Goal: Task Accomplishment & Management: Manage account settings

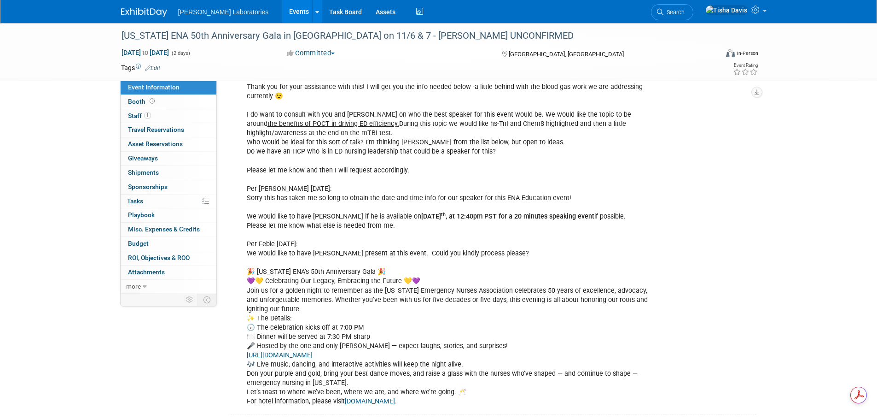
click at [282, 13] on link "Events" at bounding box center [299, 11] width 34 height 23
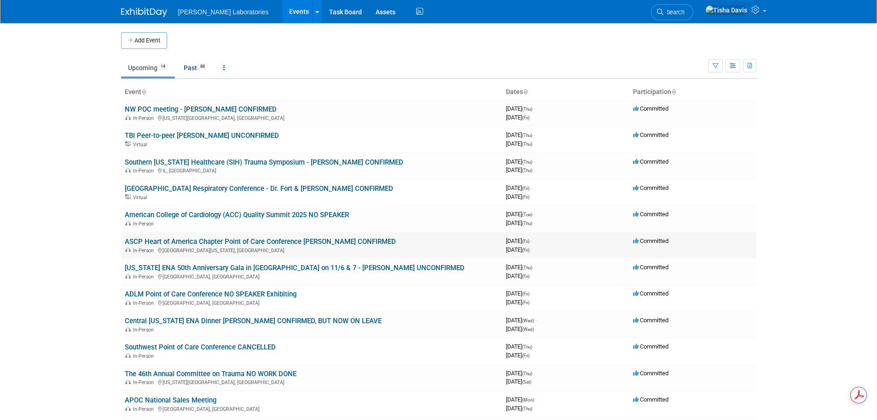
click at [219, 241] on link "ASCP Heart of America Chapter Point of Care Conference Dr. Mahler CONFIRMED" at bounding box center [260, 241] width 271 height 8
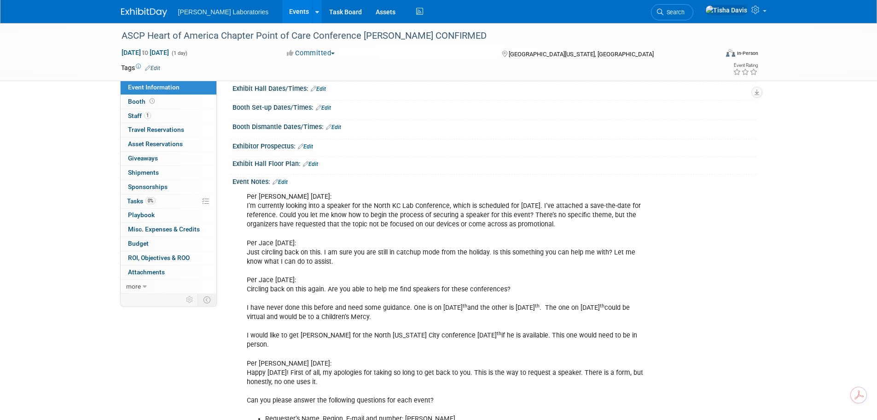
scroll to position [138, 0]
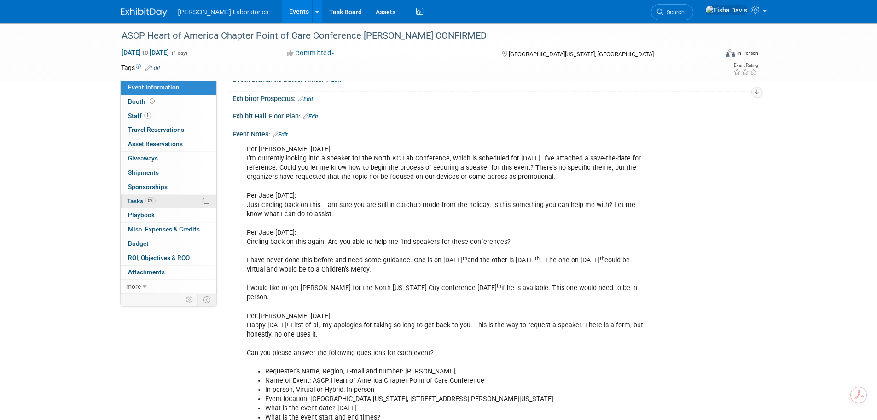
click at [137, 200] on span "Tasks 0%" at bounding box center [141, 200] width 29 height 7
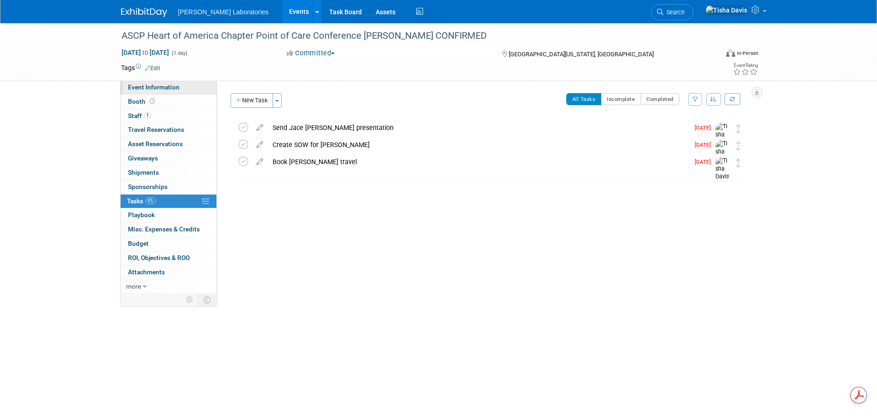
click at [169, 85] on span "Event Information" at bounding box center [154, 86] width 52 height 7
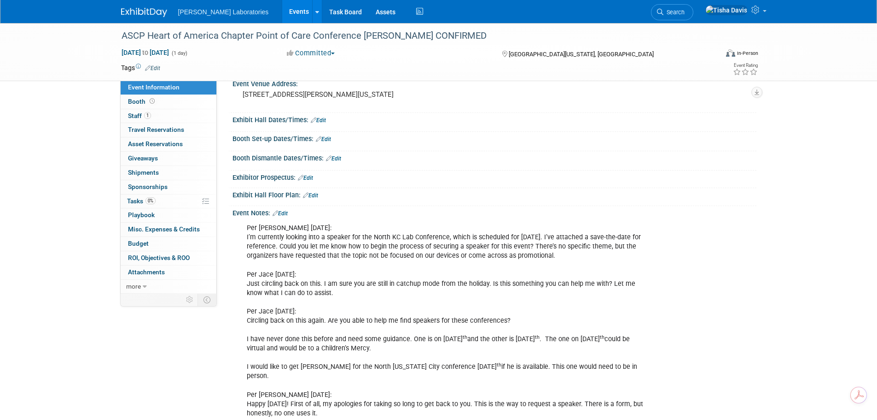
scroll to position [59, 0]
click at [286, 211] on link "Edit" at bounding box center [280, 213] width 15 height 6
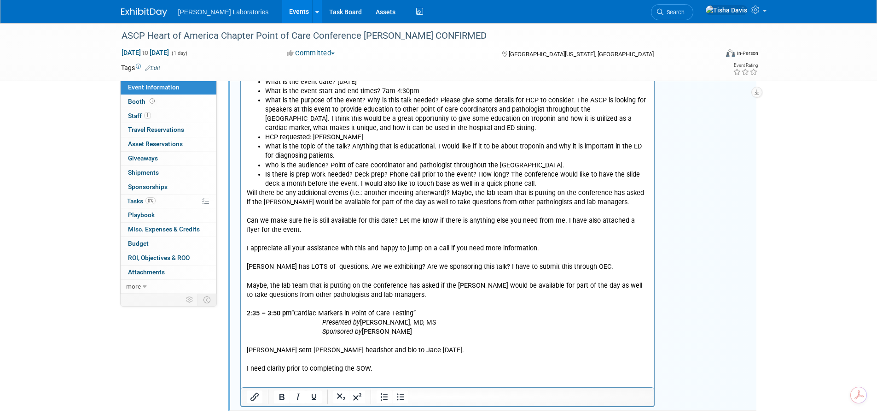
scroll to position [788, 0]
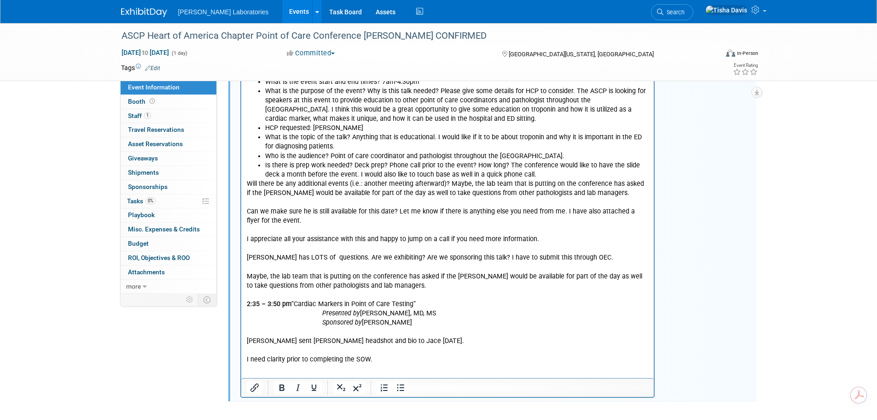
click at [406, 348] on p "Will there be any additional events (i.e.: another meeting afterward)? Maybe, t…" at bounding box center [447, 272] width 403 height 185
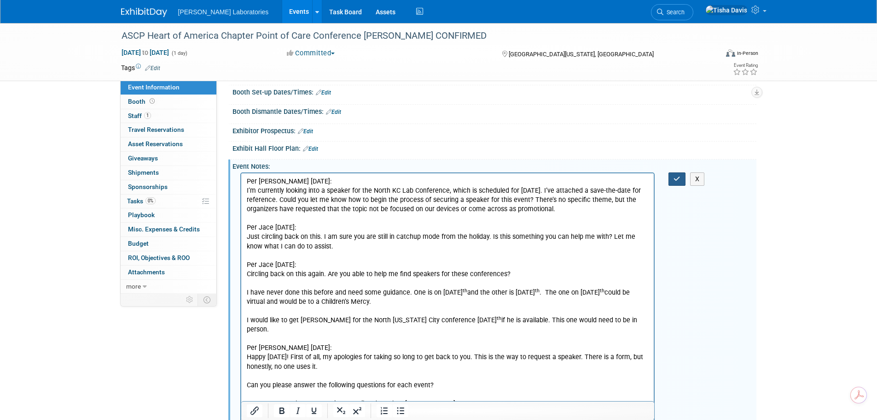
scroll to position [97, 0]
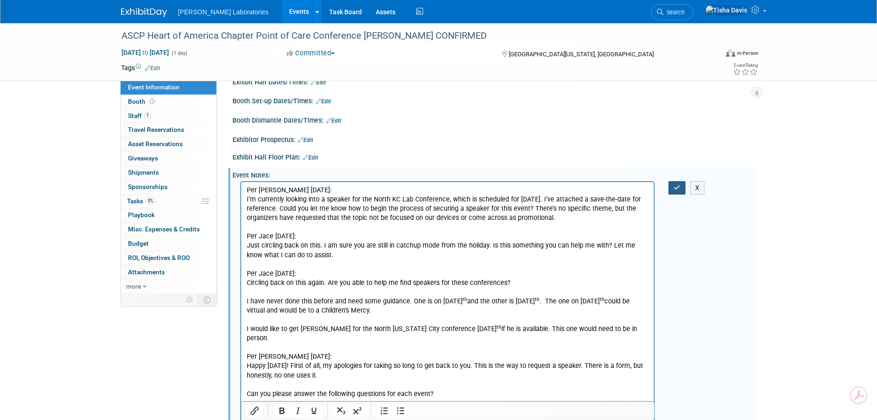
click at [677, 186] on icon "button" at bounding box center [677, 187] width 7 height 6
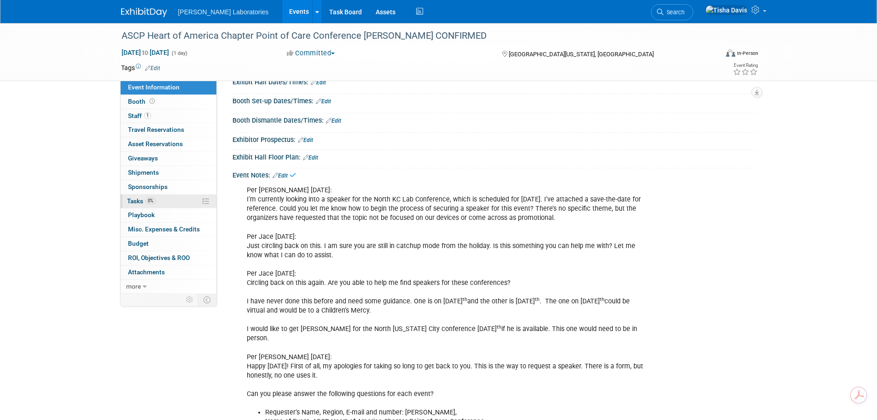
click at [131, 197] on span "Tasks 0%" at bounding box center [141, 200] width 29 height 7
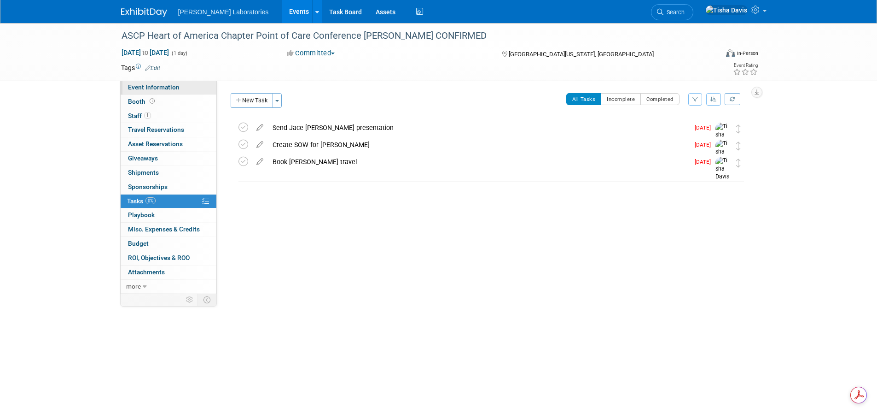
click at [171, 90] on span "Event Information" at bounding box center [154, 86] width 52 height 7
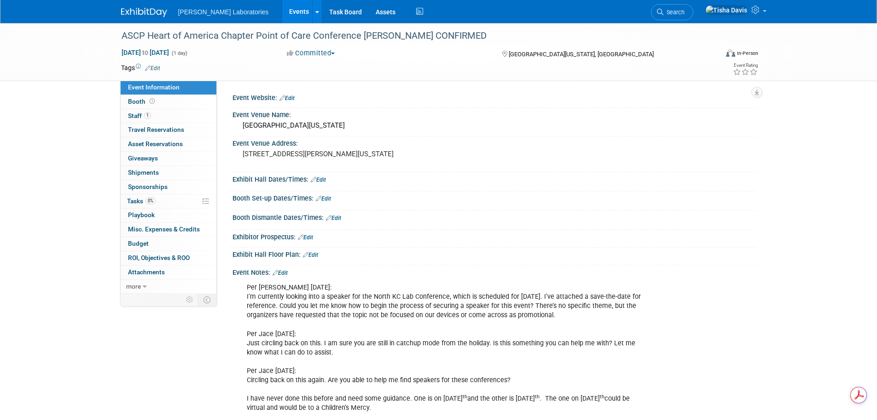
click at [285, 272] on link "Edit" at bounding box center [280, 272] width 15 height 6
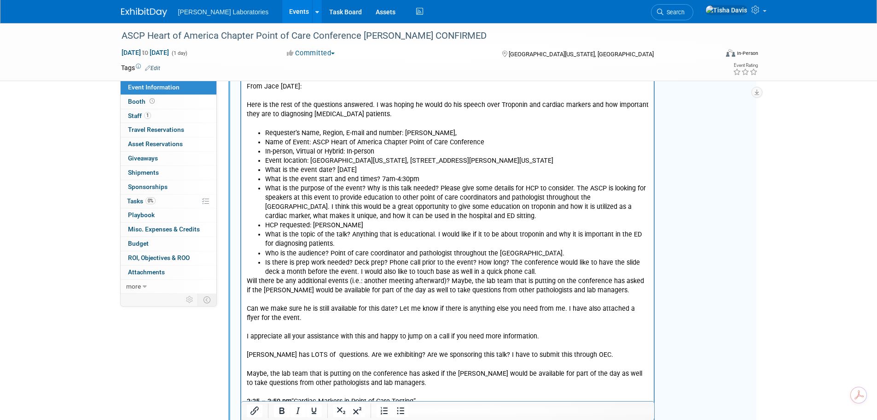
scroll to position [792, 0]
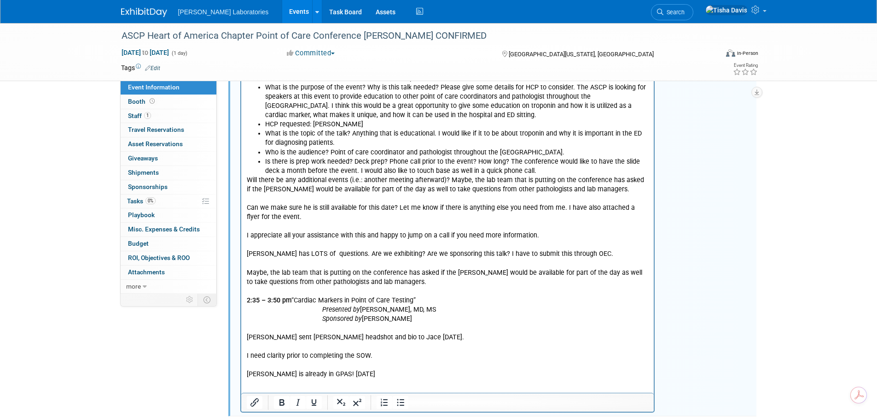
click at [381, 368] on p "Will there be any additional events (i.e.: another meeting afterward)? Maybe, t…" at bounding box center [447, 278] width 403 height 204
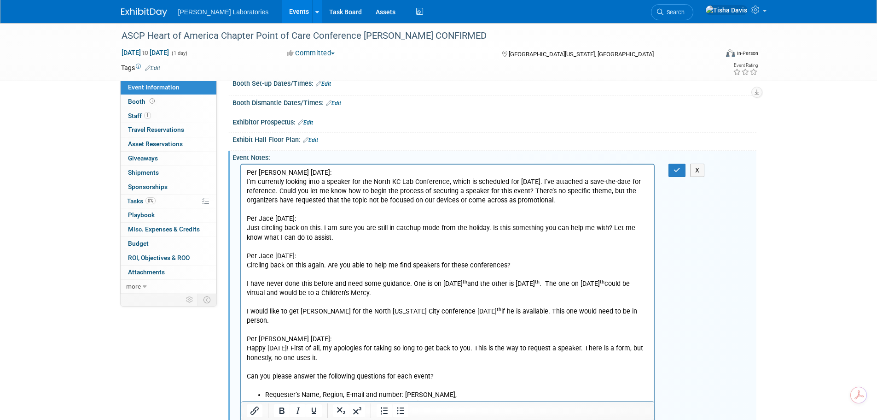
scroll to position [101, 0]
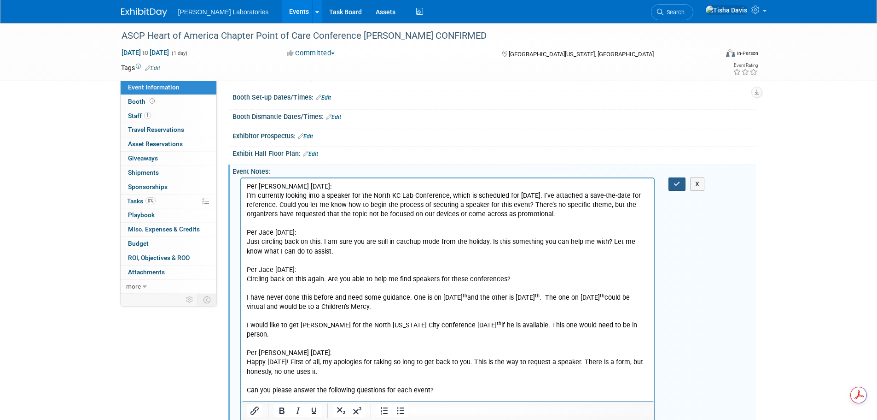
click at [680, 184] on icon "button" at bounding box center [677, 184] width 7 height 6
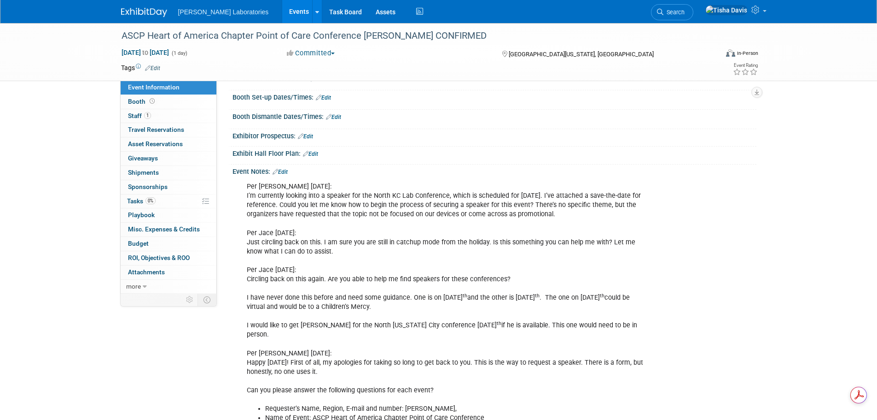
drag, startPoint x: 286, startPoint y: 170, endPoint x: 292, endPoint y: 170, distance: 5.1
click at [286, 170] on link "Edit" at bounding box center [280, 172] width 15 height 6
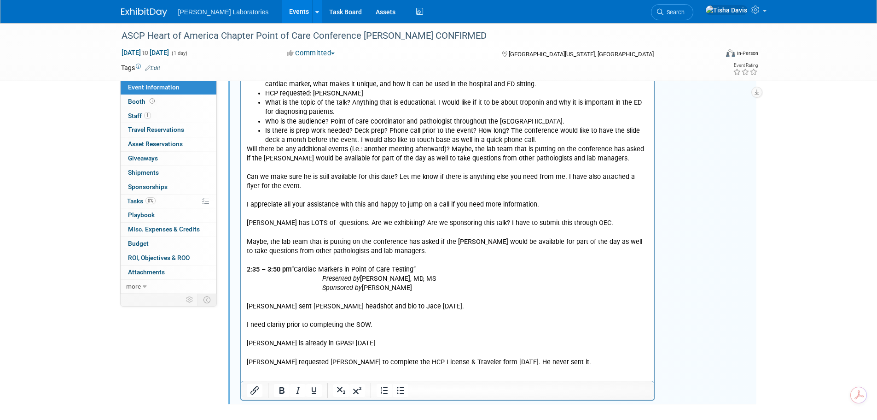
scroll to position [825, 0]
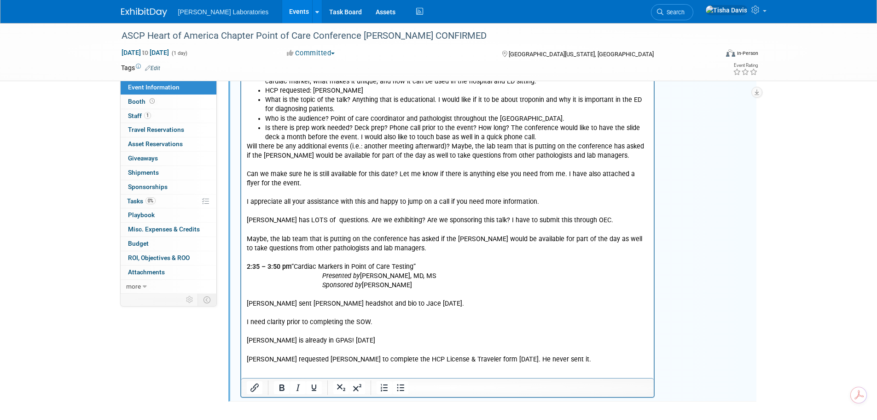
click at [594, 346] on p "Will there be any additional events (i.e.: another meeting afterward)? Maybe, t…" at bounding box center [447, 253] width 403 height 222
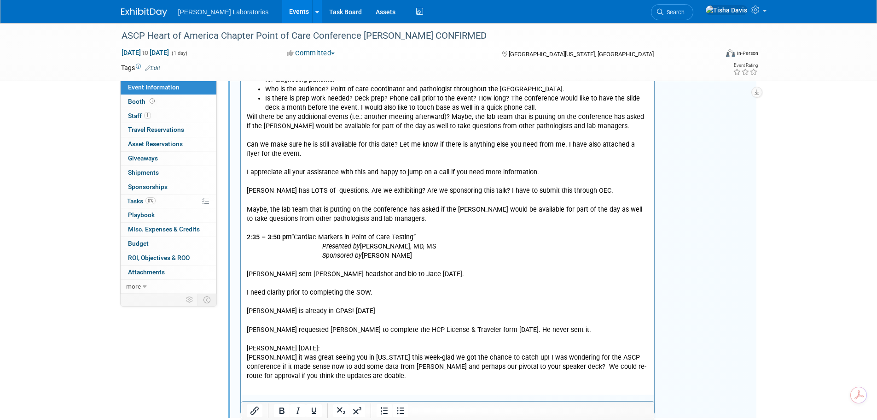
scroll to position [871, 0]
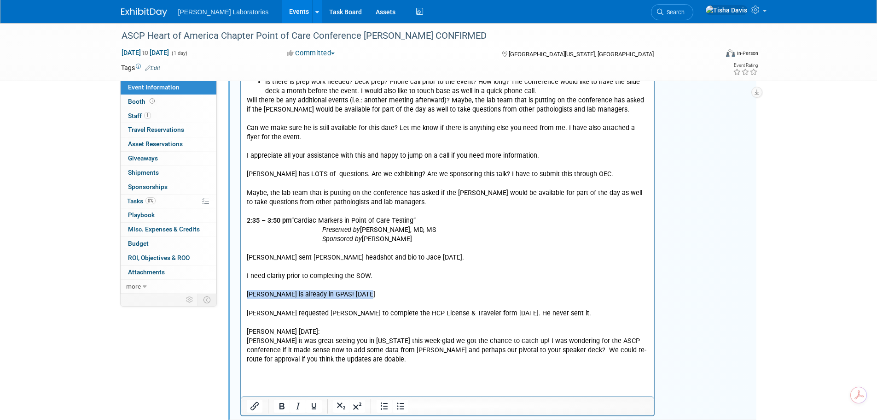
drag, startPoint x: 247, startPoint y: 286, endPoint x: 377, endPoint y: 285, distance: 129.9
click at [377, 285] on p "Will there be any additional events (i.e.: another meeting afterward)? Maybe, t…" at bounding box center [447, 207] width 403 height 222
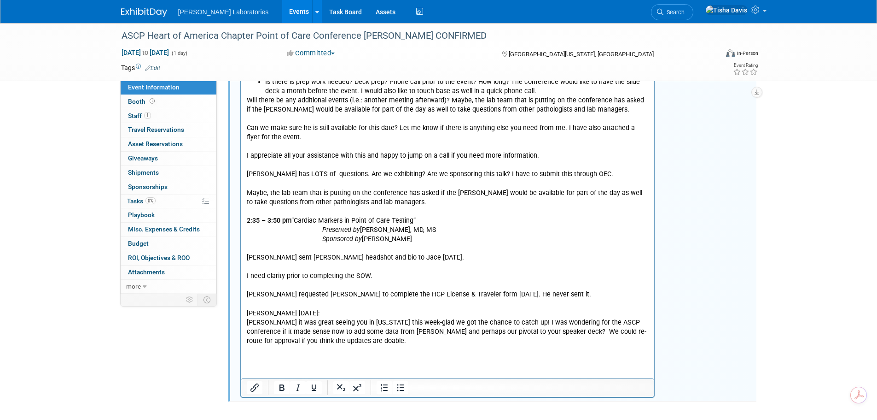
click at [335, 334] on p "Dr. Mahler it was great seeing you in Utah this week-glad we got the chance to …" at bounding box center [447, 332] width 403 height 28
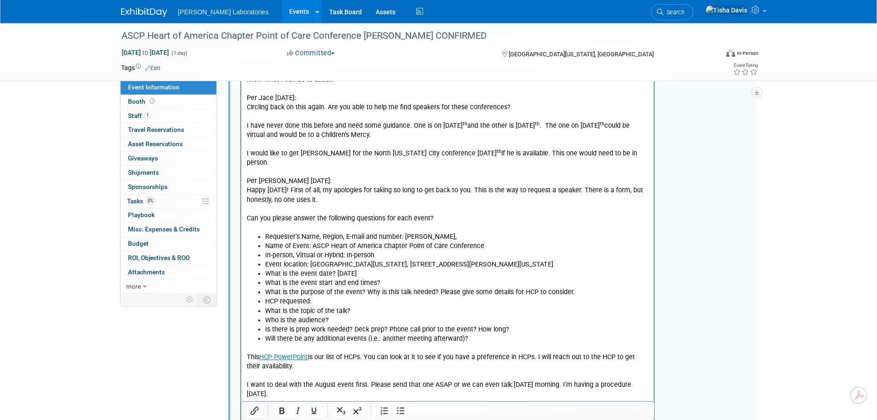
scroll to position [42, 0]
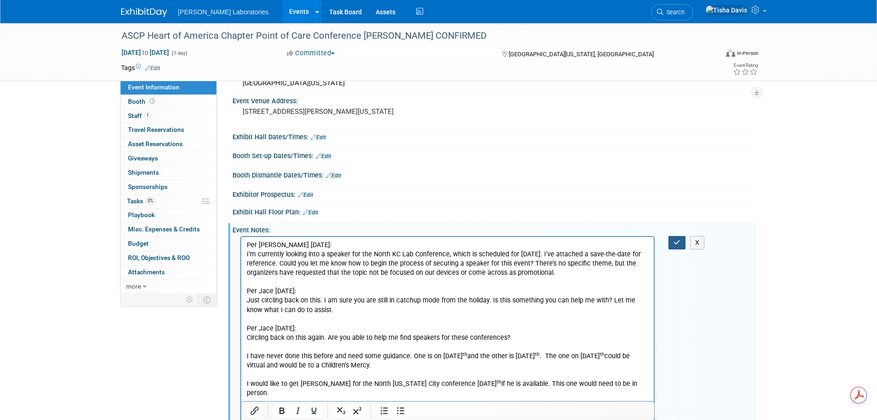
click at [674, 243] on icon "button" at bounding box center [677, 242] width 7 height 6
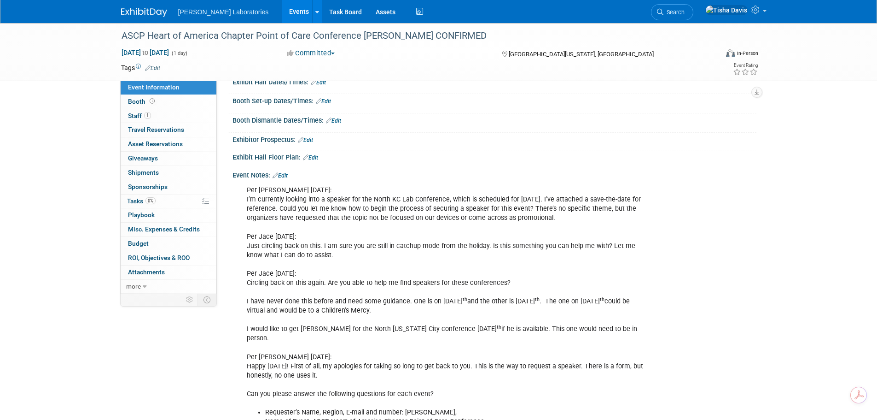
scroll to position [96, 0]
click at [286, 174] on link "Edit" at bounding box center [280, 176] width 15 height 6
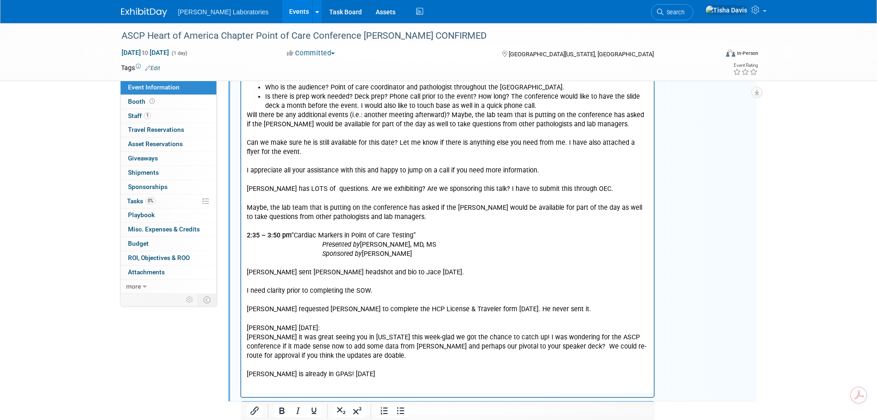
scroll to position [871, 0]
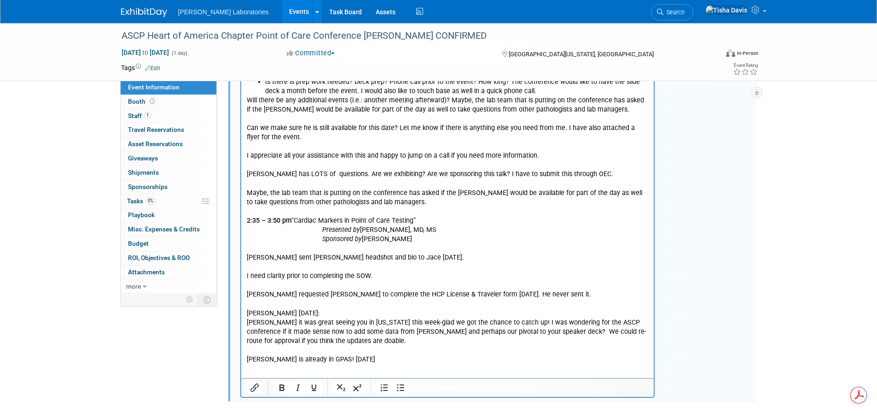
click at [341, 336] on p "Will there be any additional events (i.e.: another meeting afterward)? Maybe, t…" at bounding box center [447, 230] width 403 height 268
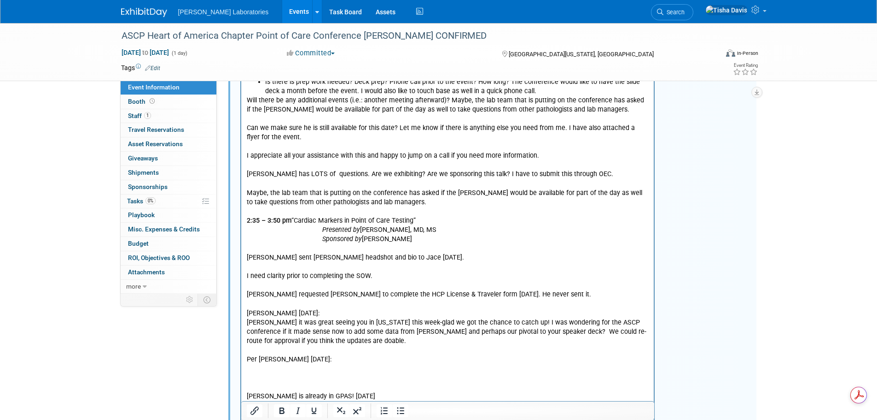
click at [263, 364] on p "Rich Text Area. Press ALT-0 for help." at bounding box center [447, 368] width 403 height 9
click at [321, 374] on p "Dr. Mahler is already in GPAS! 9/29/25" at bounding box center [447, 388] width 403 height 28
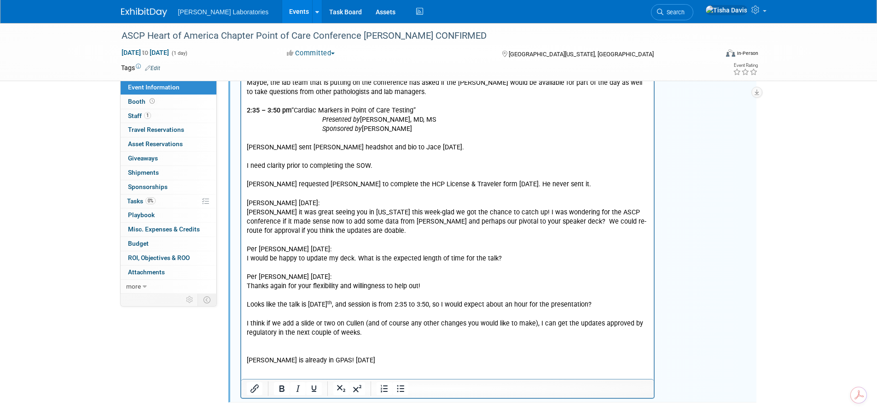
scroll to position [982, 0]
click at [383, 325] on p "I think if we add a slide or two on Cullen (and of course any other changes you…" at bounding box center [447, 327] width 403 height 18
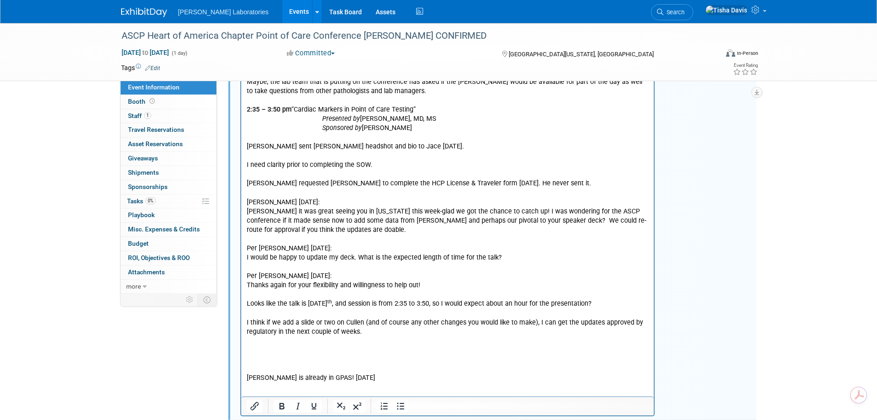
scroll to position [1001, 0]
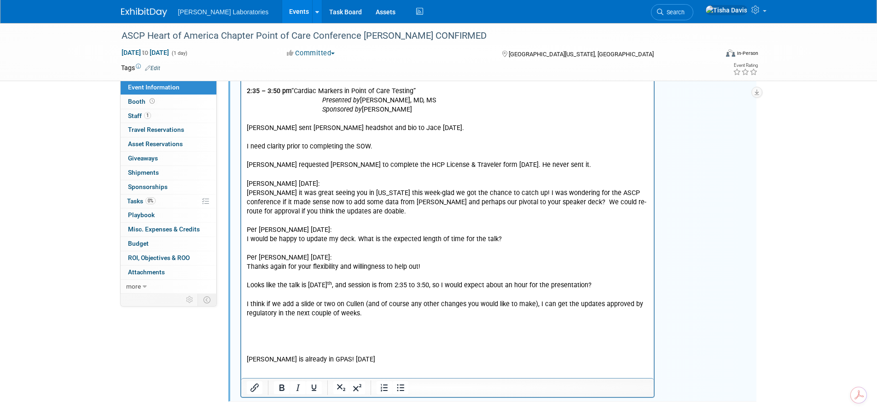
click at [302, 327] on p "Rich Text Area. Press ALT-0 for help." at bounding box center [447, 331] width 403 height 9
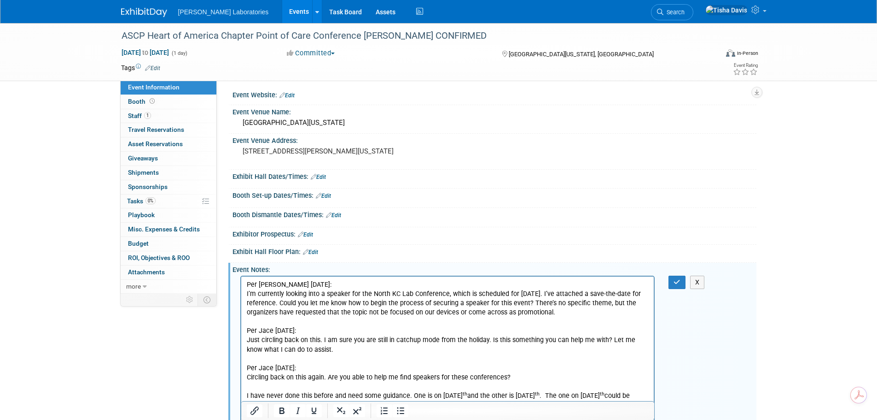
scroll to position [0, 0]
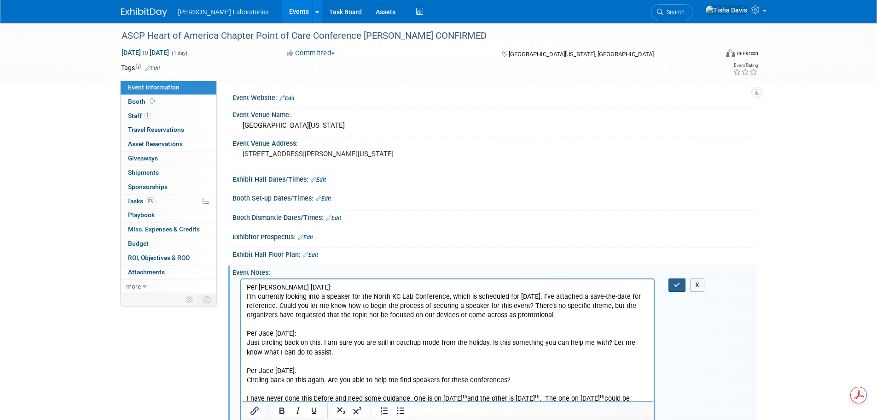
click at [673, 282] on button "button" at bounding box center [677, 284] width 17 height 13
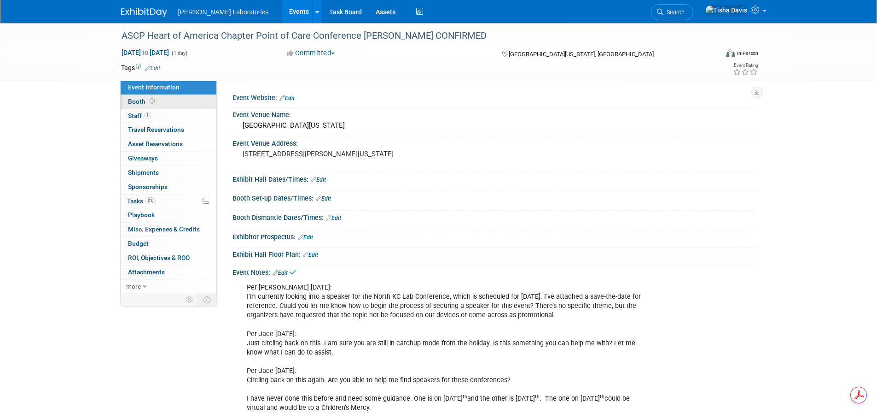
click at [137, 102] on span "Booth" at bounding box center [142, 101] width 29 height 7
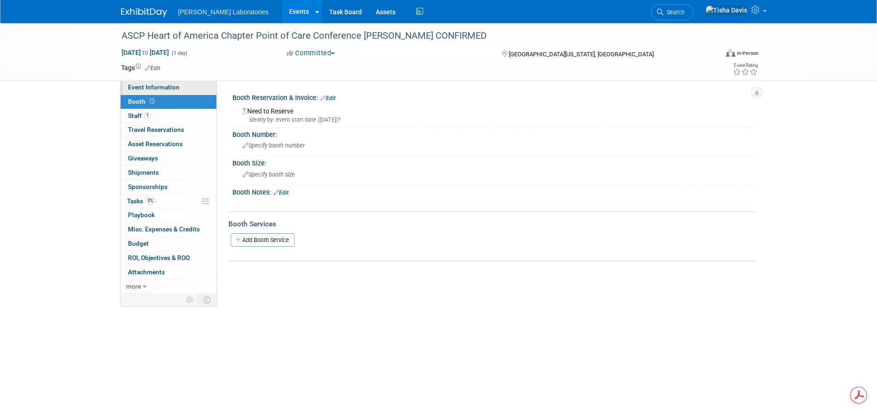
click at [163, 88] on span "Event Information" at bounding box center [154, 86] width 52 height 7
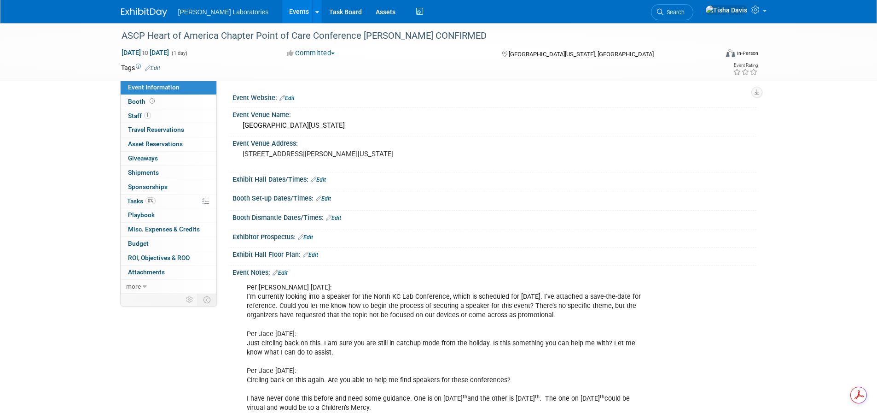
click at [282, 271] on link "Edit" at bounding box center [280, 272] width 15 height 6
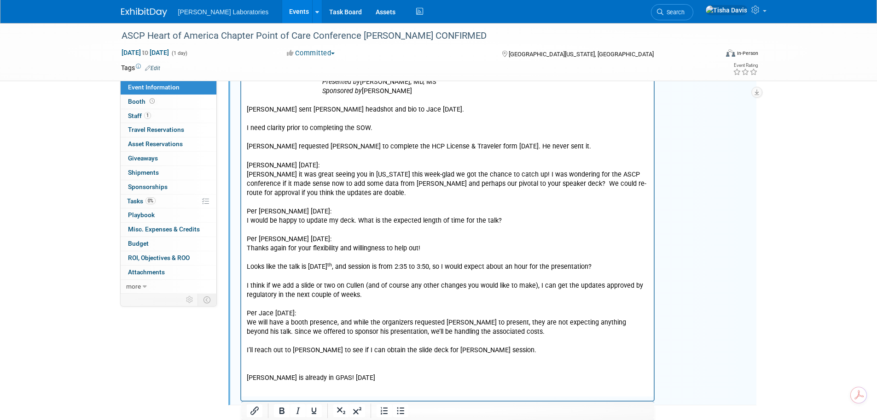
scroll to position [1023, 0]
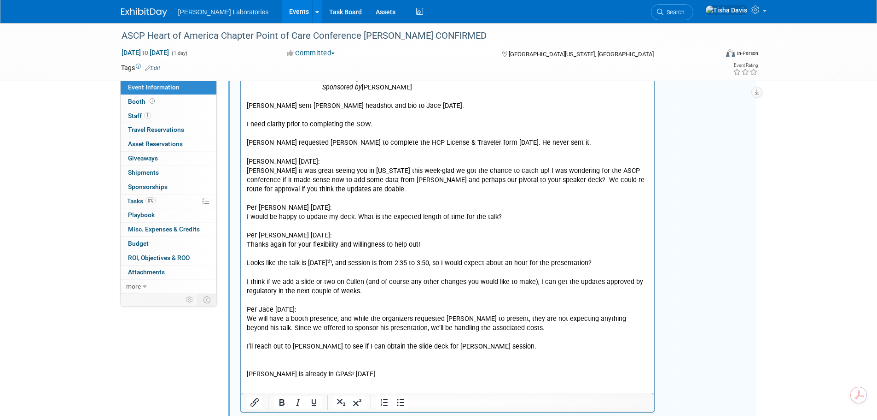
click at [496, 337] on p "Will there be any additional events (i.e.: another meeting afterward)? Maybe, t…" at bounding box center [447, 162] width 403 height 435
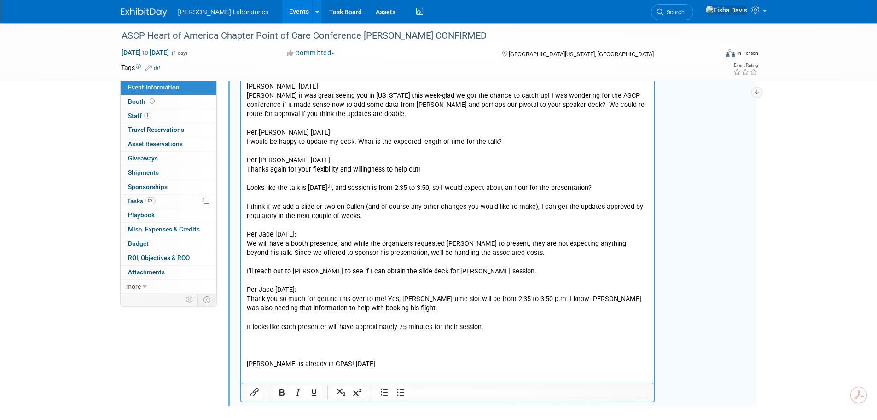
scroll to position [1103, 0]
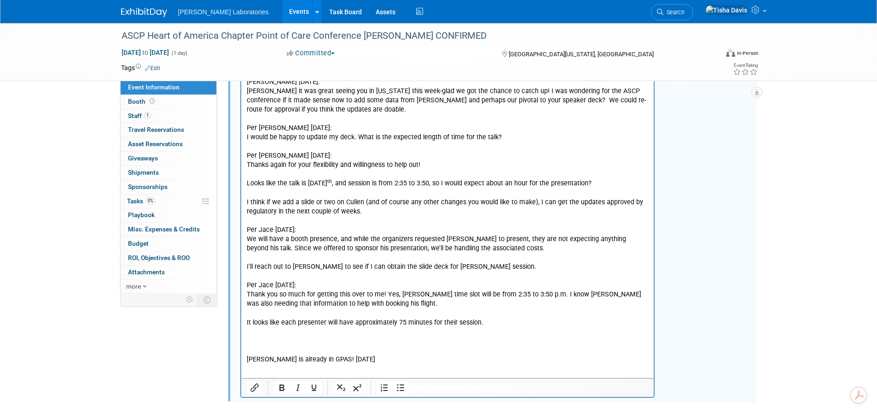
click at [501, 318] on p "It looks like each presenter will have approximately 75 minutes for their sessi…" at bounding box center [447, 322] width 403 height 9
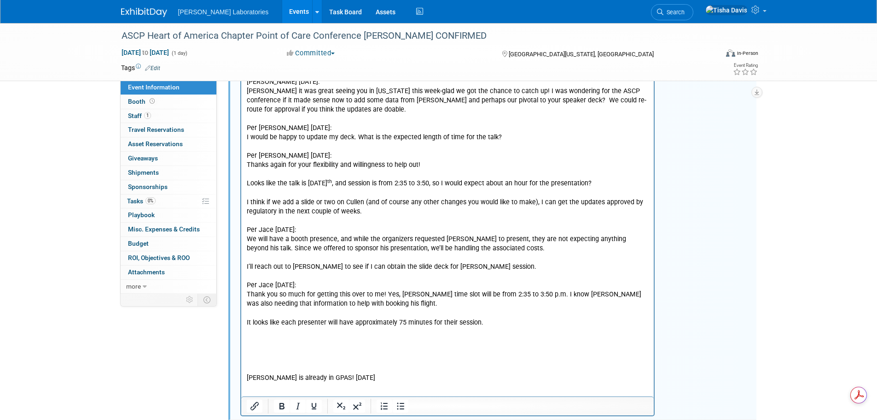
click at [266, 337] on p "Rich Text Area. Press ALT-0 for help." at bounding box center [447, 341] width 403 height 9
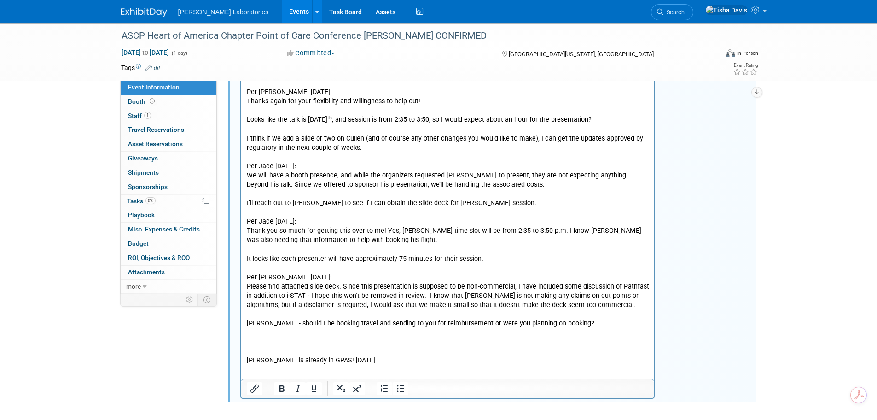
scroll to position [1167, 0]
click at [586, 318] on p "Tisha - should I be booking travel and sending to you for reimbursement or were…" at bounding box center [447, 322] width 403 height 9
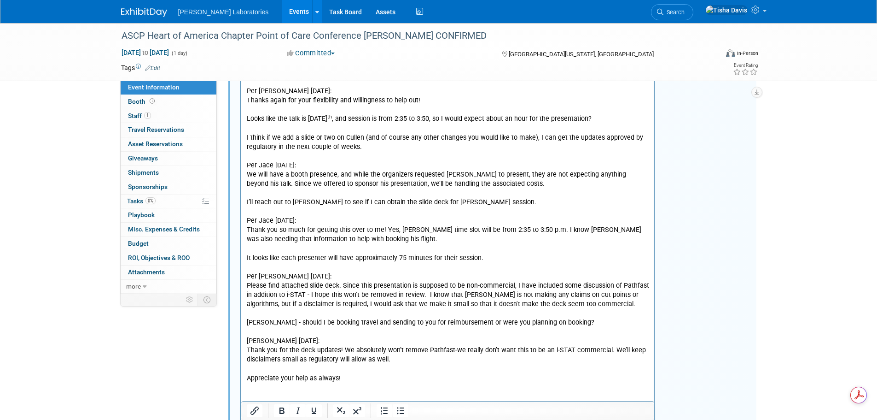
click at [343, 387] on p "Dr. Mahler is already in GPAS! 9/29/25" at bounding box center [447, 401] width 403 height 37
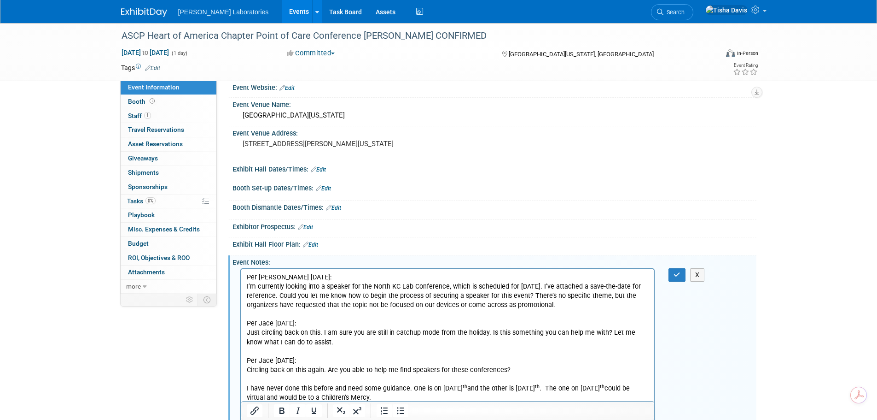
scroll to position [6, 0]
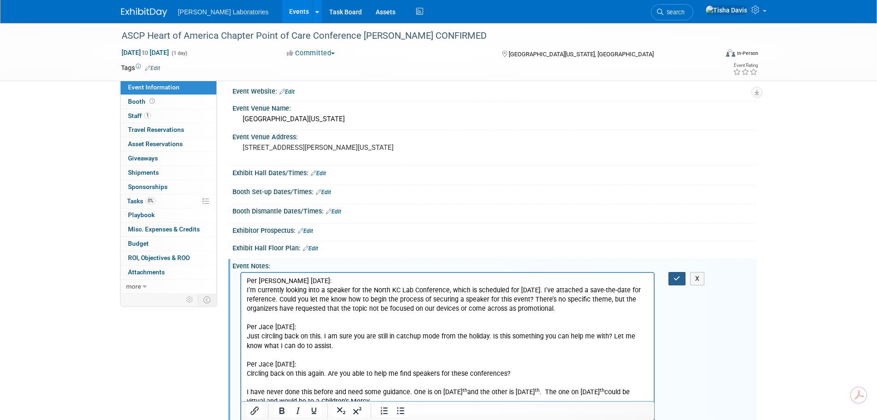
click at [681, 279] on icon "button" at bounding box center [677, 278] width 7 height 6
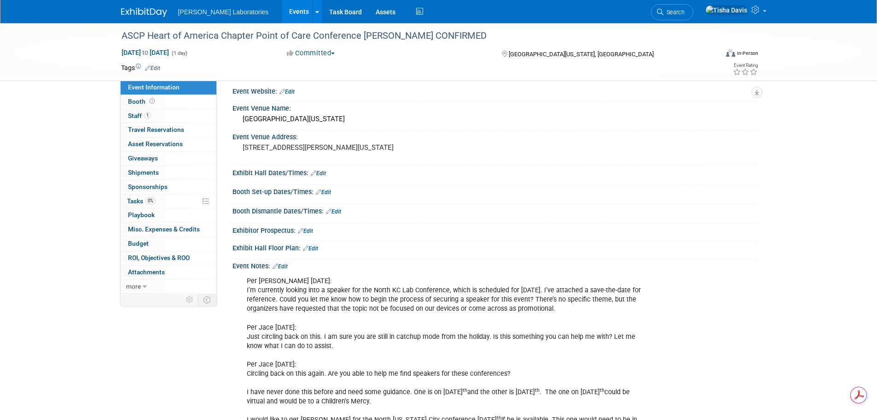
click at [286, 264] on link "Edit" at bounding box center [280, 266] width 15 height 6
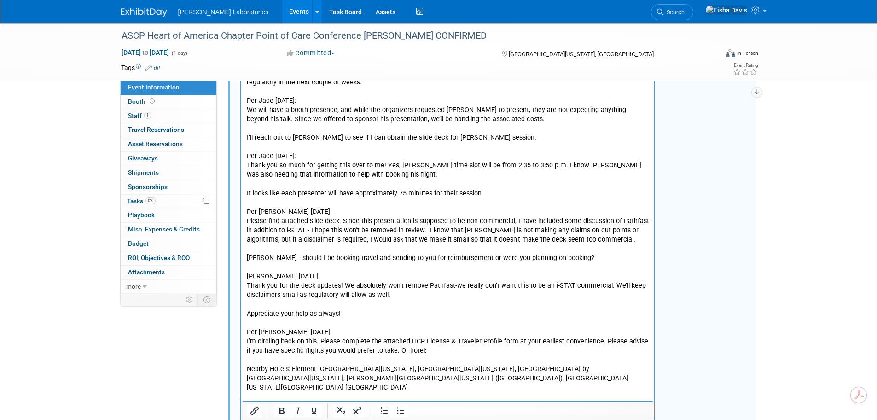
scroll to position [1263, 0]
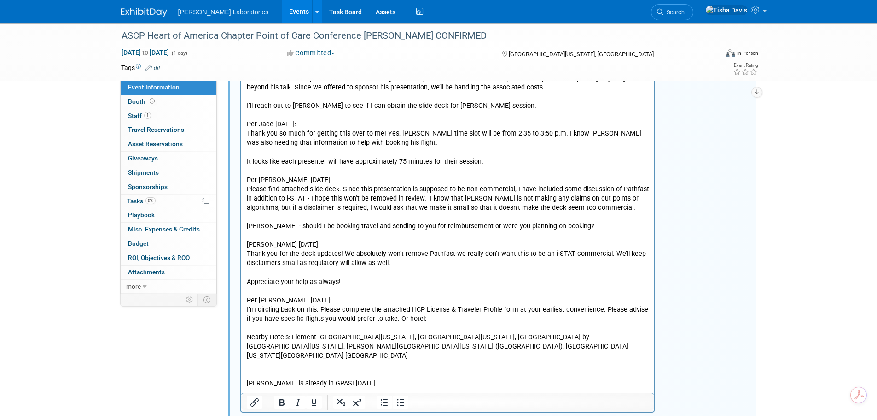
click at [371, 275] on p "Will there be any additional events (i.e.: another meeting afterward)? Maybe, t…" at bounding box center [447, 46] width 403 height 684
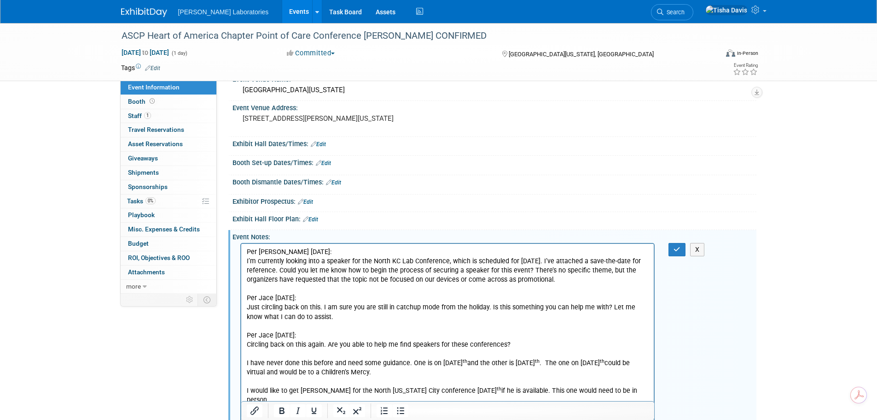
scroll to position [35, 0]
click at [678, 246] on icon "button" at bounding box center [677, 249] width 7 height 6
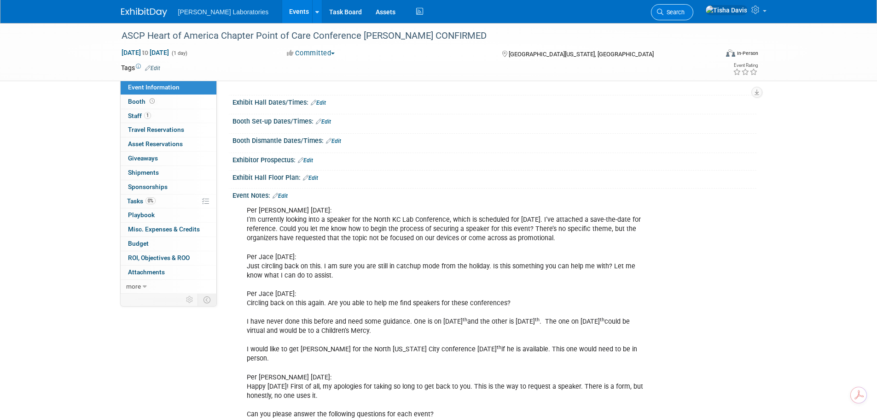
scroll to position [0, 0]
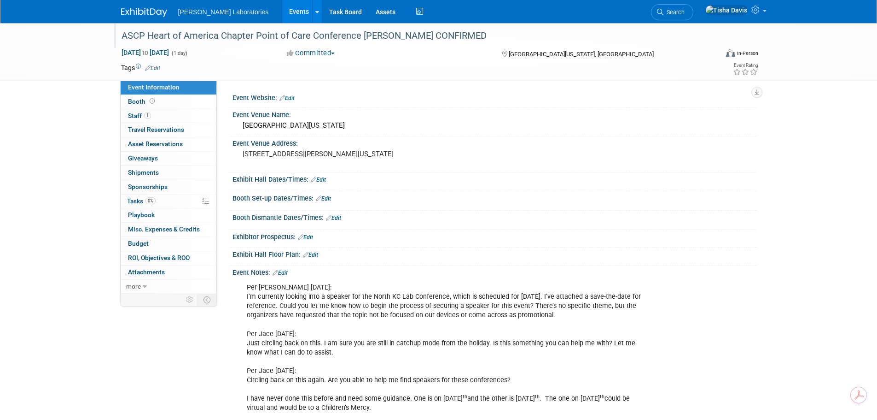
click at [124, 35] on div "ASCP Heart of America Chapter Point of Care Conference [PERSON_NAME] CONFIRMED" at bounding box center [411, 36] width 586 height 17
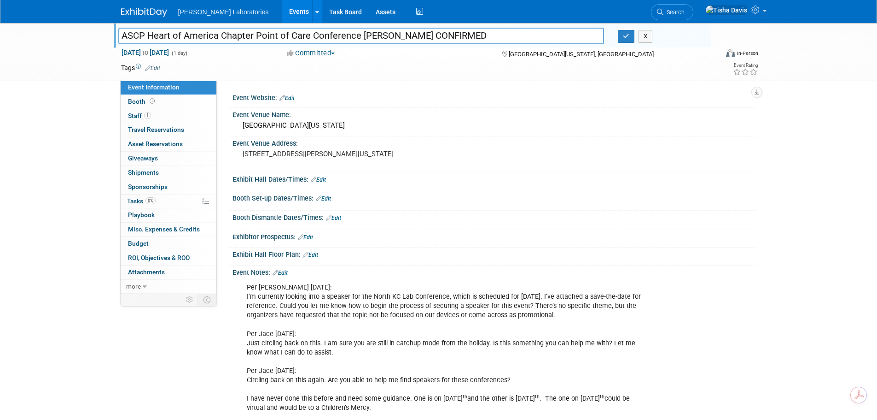
drag, startPoint x: 123, startPoint y: 34, endPoint x: 356, endPoint y: 37, distance: 233.5
click at [356, 37] on input "ASCP Heart of America Chapter Point of Care Conference [PERSON_NAME] CONFIRMED" at bounding box center [361, 36] width 486 height 16
click at [644, 35] on button "X" at bounding box center [646, 36] width 14 height 13
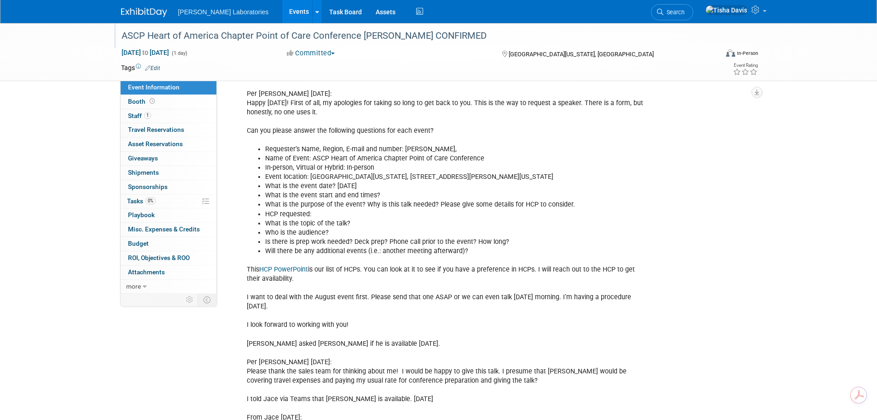
scroll to position [368, 0]
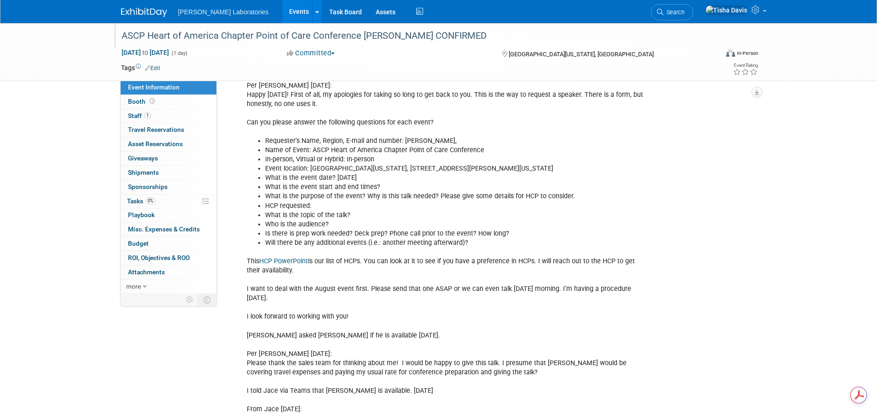
click at [282, 13] on link "Events" at bounding box center [299, 11] width 34 height 23
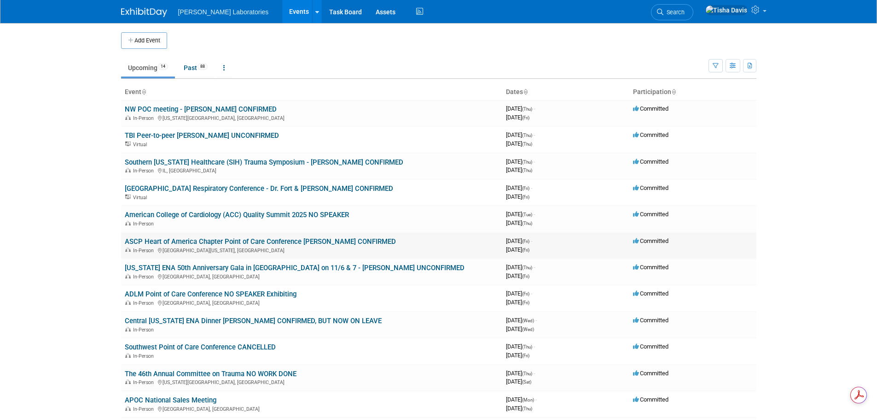
click at [287, 243] on link "ASCP Heart of America Chapter Point of Care Conference [PERSON_NAME] CONFIRMED" at bounding box center [260, 241] width 271 height 8
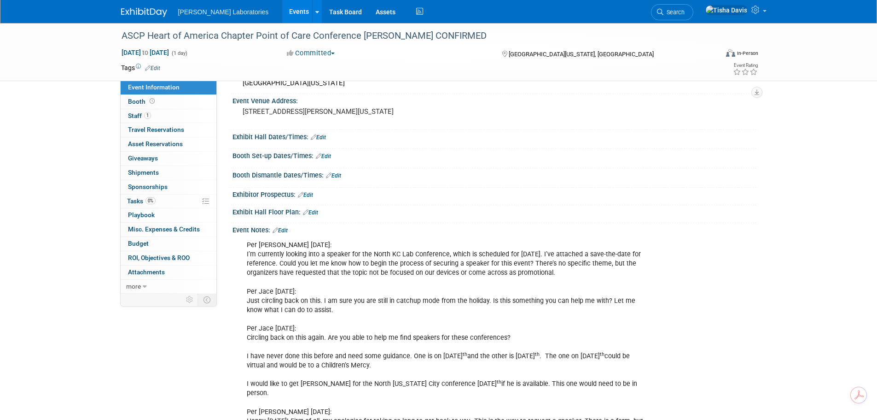
scroll to position [92, 0]
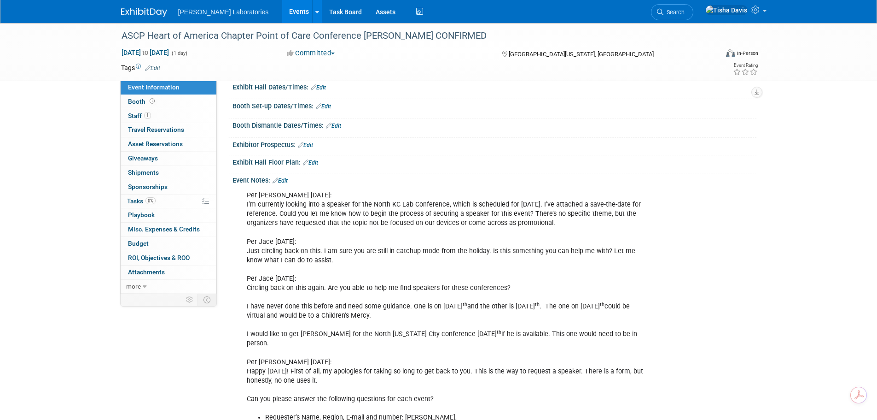
click at [287, 181] on link "Edit" at bounding box center [280, 180] width 15 height 6
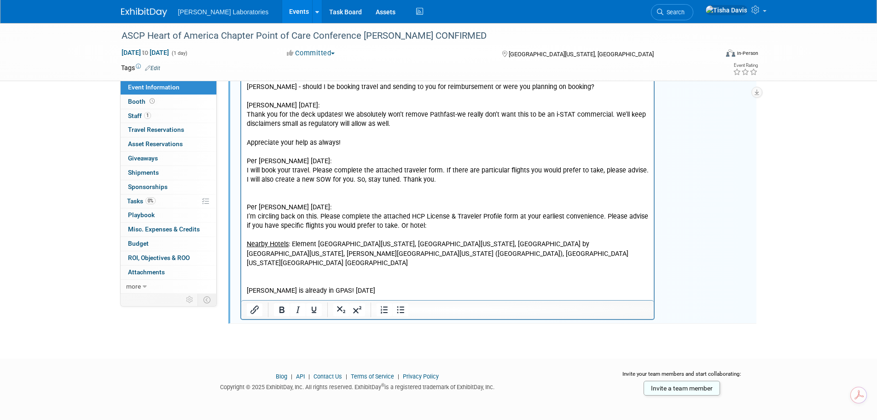
scroll to position [1406, 0]
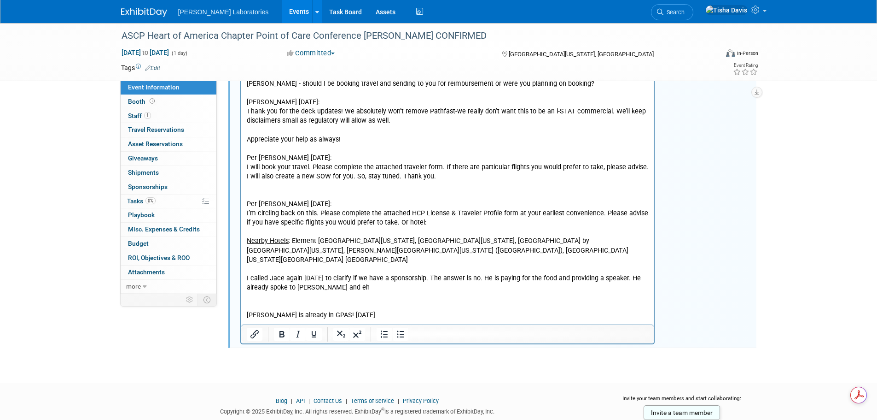
click at [370, 274] on p "I called Jace again 9/29/25 to clarify if we have a sponsorship. The answer is …" at bounding box center [447, 283] width 403 height 18
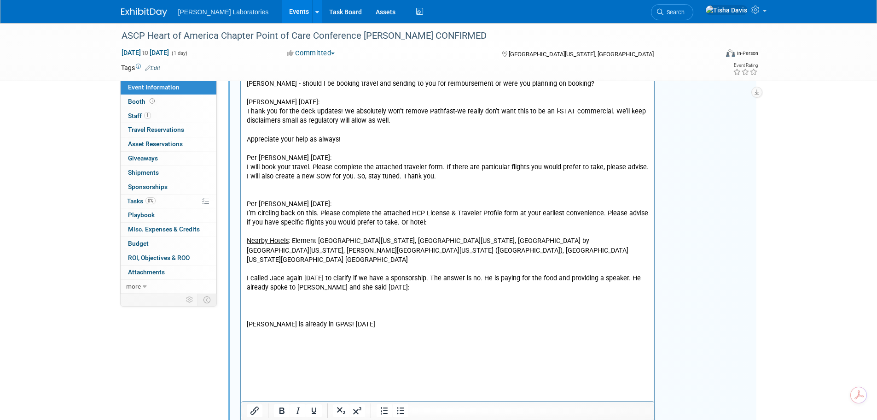
scroll to position [1417, 0]
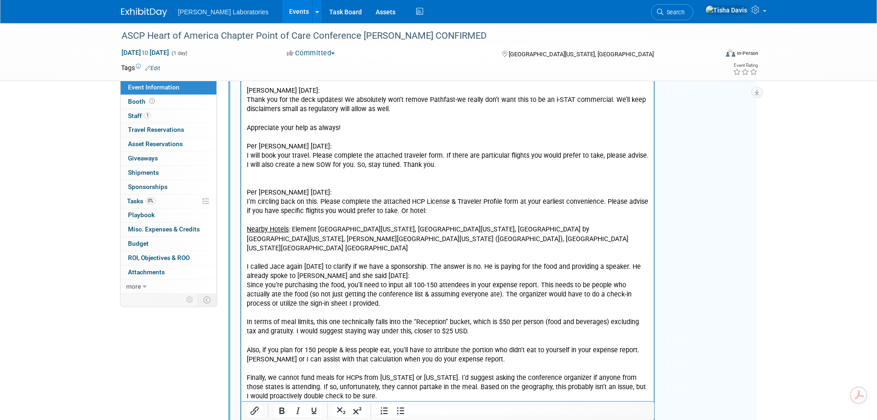
click at [406, 263] on p "I called Jace again 9/29/25 to clarify if we have a sponsorship. The answer is …" at bounding box center [447, 272] width 403 height 18
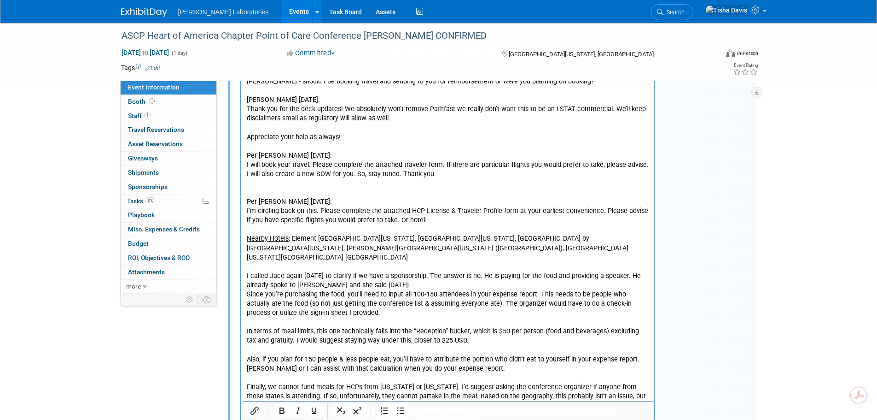
scroll to position [1509, 0]
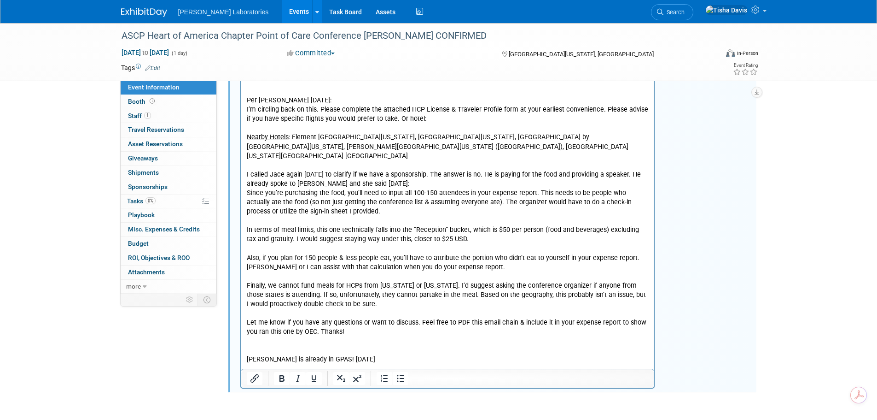
click at [340, 337] on p "Dr. Mahler is already in GPAS! 9/29/25" at bounding box center [447, 351] width 403 height 28
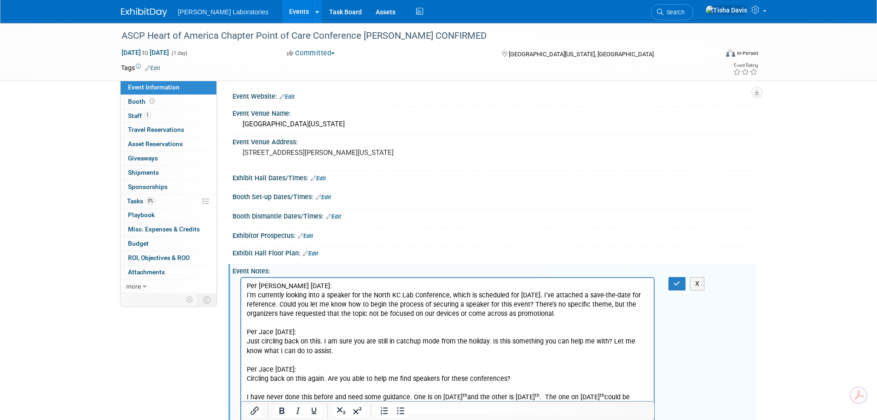
scroll to position [0, 0]
click at [676, 284] on icon "button" at bounding box center [677, 284] width 7 height 6
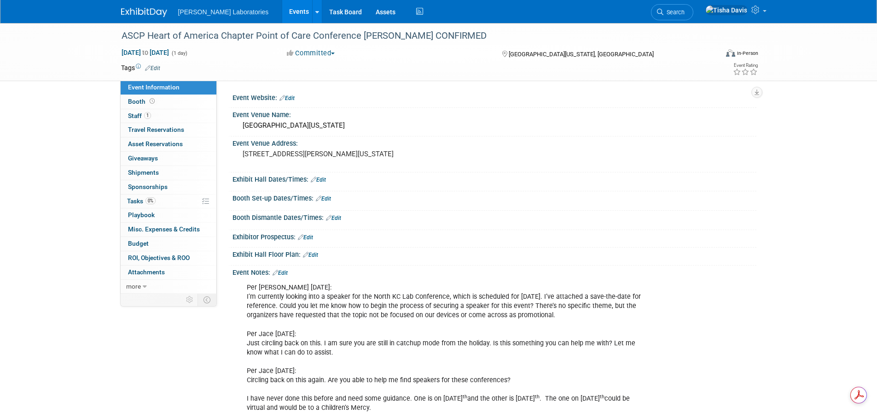
click at [282, 9] on link "Events" at bounding box center [299, 11] width 34 height 23
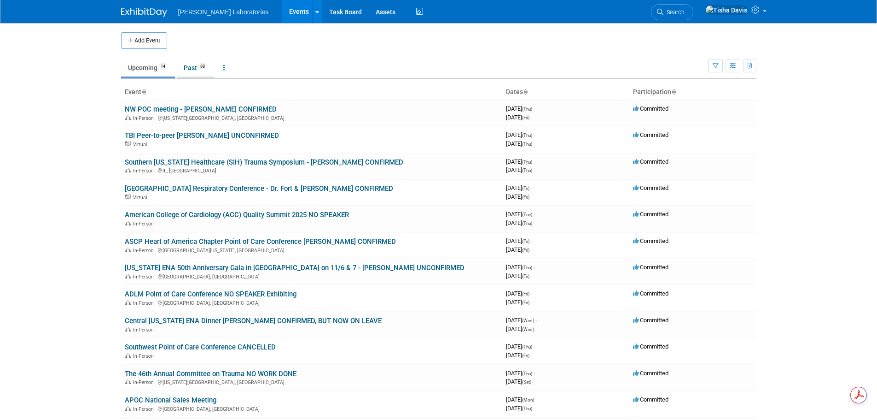
click at [190, 68] on link "Past 88" at bounding box center [196, 68] width 38 height 18
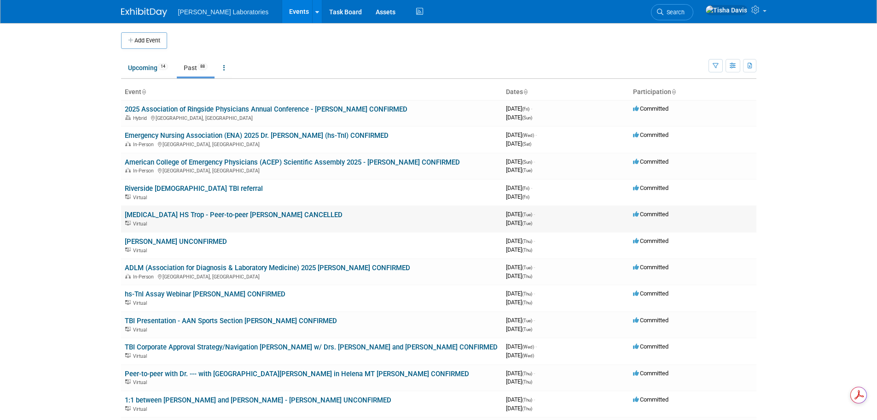
click at [288, 214] on link "[MEDICAL_DATA] HS Trop - Peer-to-peer [PERSON_NAME] CANCELLED" at bounding box center [234, 214] width 218 height 8
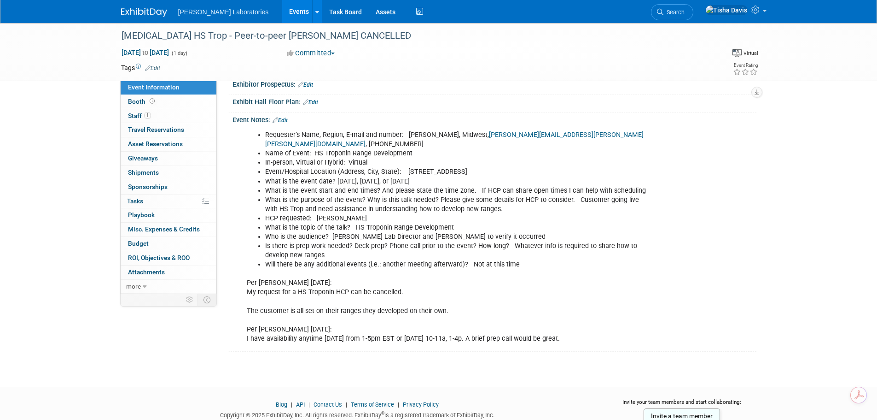
scroll to position [175, 0]
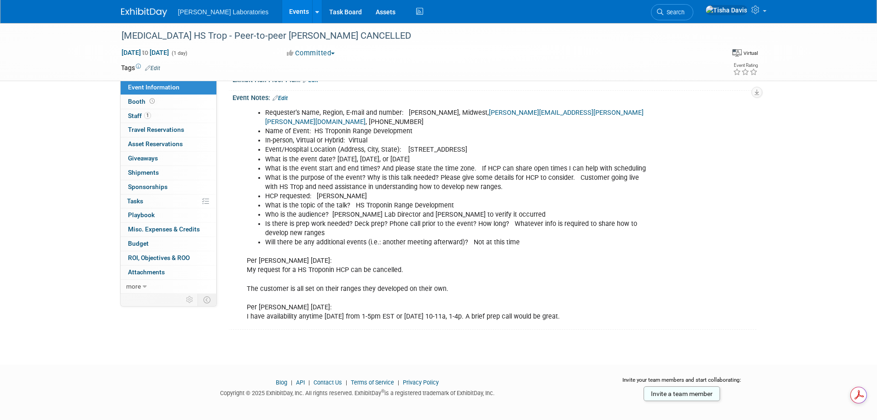
click at [820, 154] on div "Avita HS Trop - Peer-to-peer Dr. Simon Mahler CANCELLED Aug 26, 2025 to Aug 26,…" at bounding box center [438, 97] width 877 height 499
click at [282, 8] on link "Events" at bounding box center [299, 11] width 34 height 23
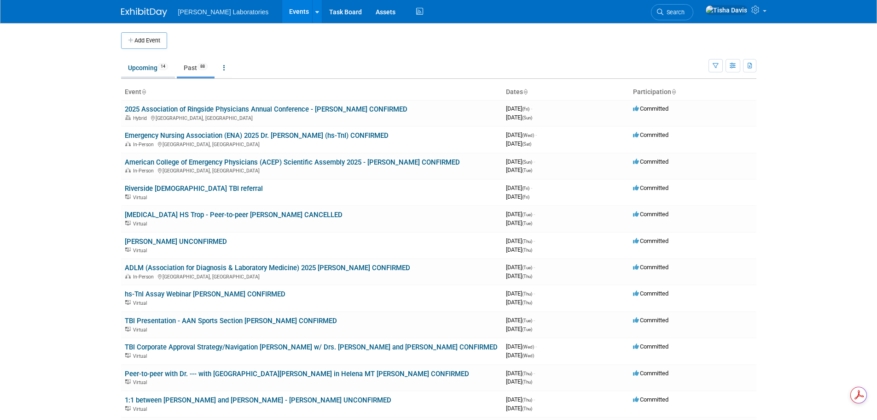
click at [142, 66] on link "Upcoming 14" at bounding box center [148, 68] width 54 height 18
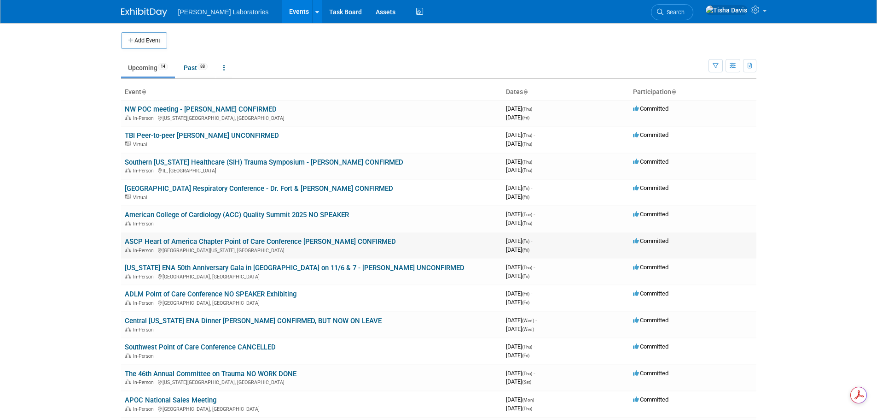
click at [280, 244] on link "ASCP Heart of America Chapter Point of Care Conference [PERSON_NAME] CONFIRMED" at bounding box center [260, 241] width 271 height 8
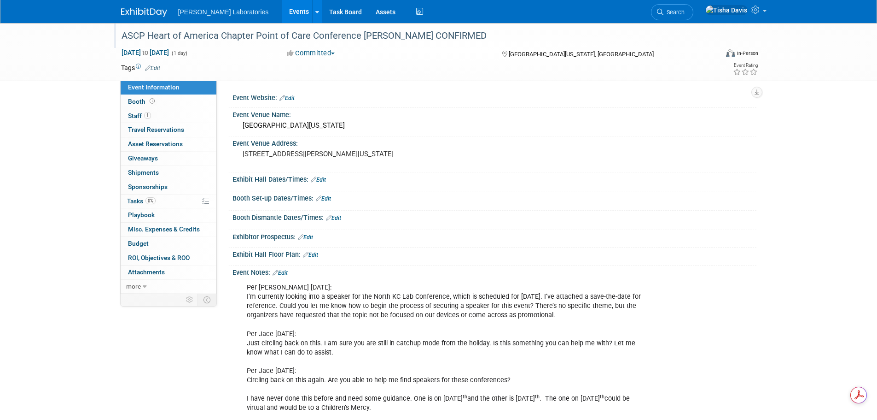
click at [146, 41] on div "ASCP Heart of America Chapter Point of Care Conference [PERSON_NAME] CONFIRMED" at bounding box center [411, 36] width 586 height 17
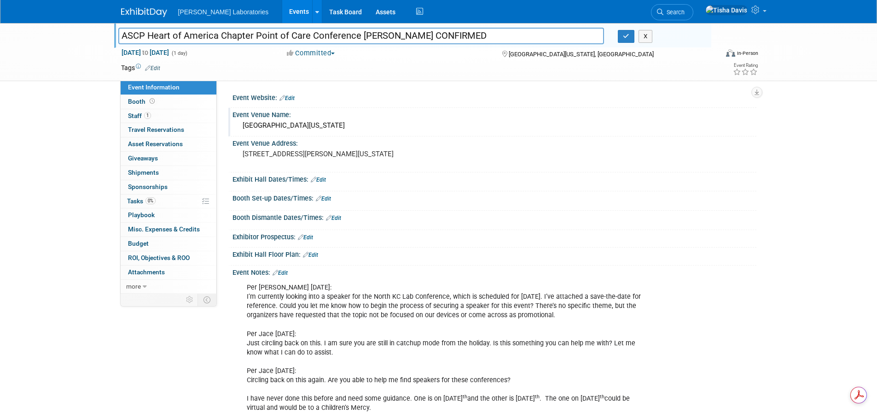
click at [262, 126] on div "North Kansas City Hospital" at bounding box center [495, 125] width 510 height 14
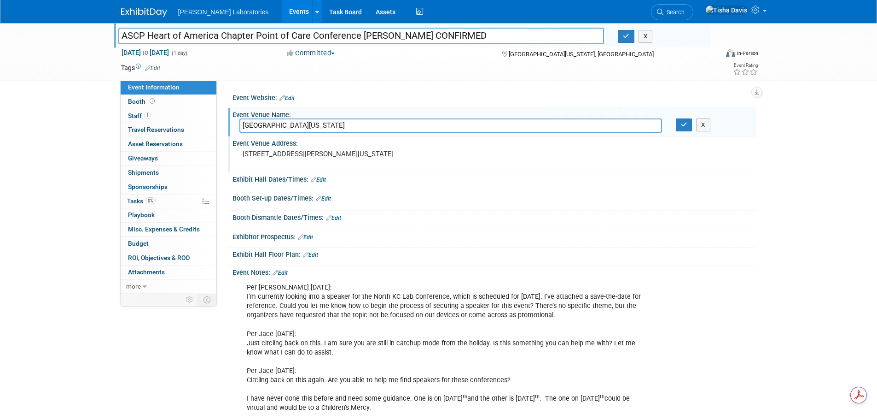
drag, startPoint x: 242, startPoint y: 124, endPoint x: 333, endPoint y: 137, distance: 92.6
click at [645, 39] on button "X" at bounding box center [646, 36] width 14 height 13
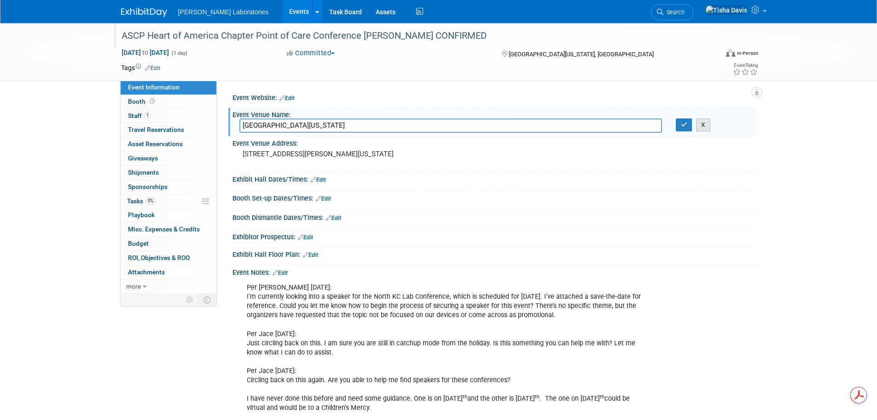
click at [704, 125] on button "X" at bounding box center [703, 124] width 14 height 13
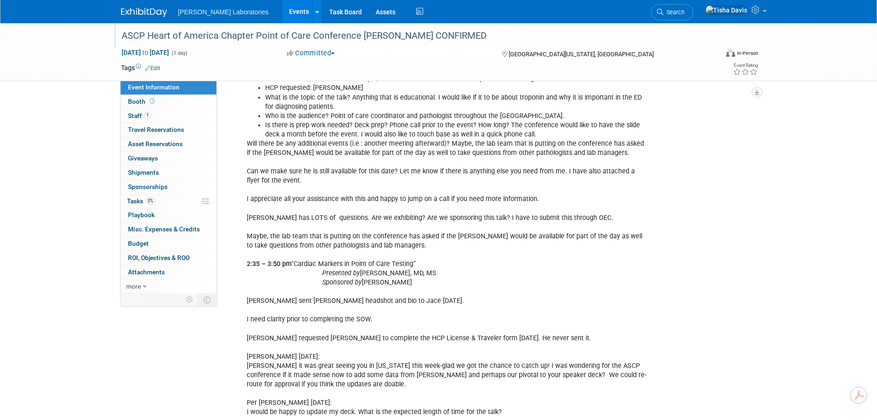
scroll to position [875, 0]
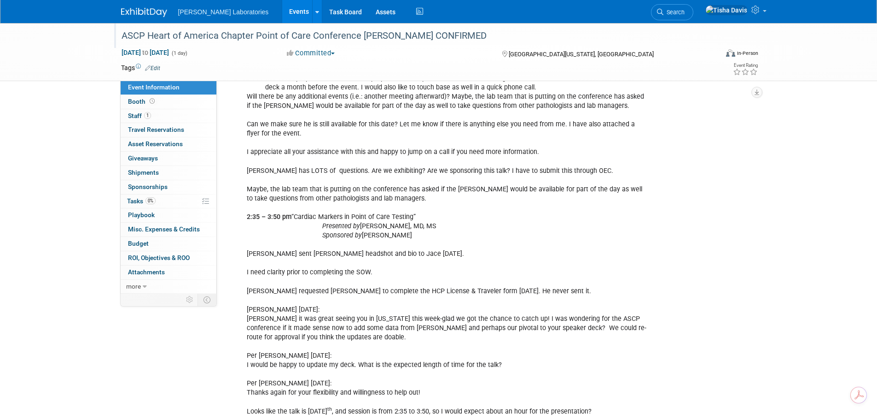
drag, startPoint x: 247, startPoint y: 206, endPoint x: 439, endPoint y: 216, distance: 191.9
click at [439, 216] on div "Per Jace Bausch 7/2/25: I’m currently looking into a speaker for the North KC L…" at bounding box center [447, 198] width 415 height 1590
copy div "2:35 – 3:50 pm “Cardiac Markers in Point of Care Testing” Presented by Simon A.…"
click at [600, 249] on div "Per Jace Bausch 7/2/25: I’m currently looking into a speaker for the North KC L…" at bounding box center [447, 198] width 415 height 1590
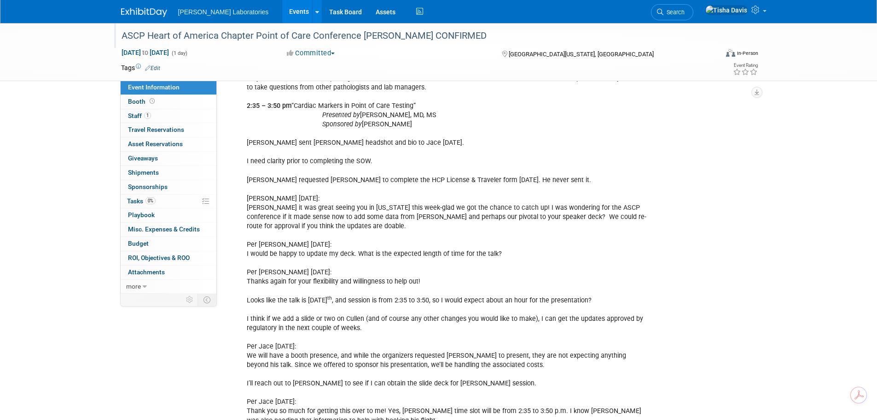
scroll to position [1013, 0]
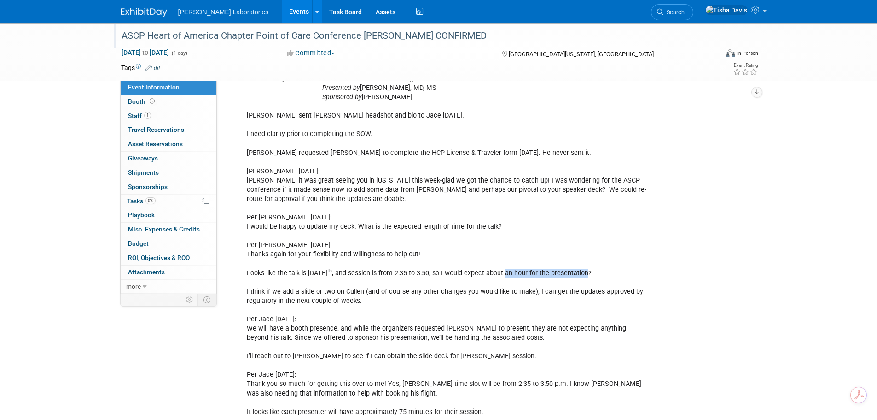
drag, startPoint x: 516, startPoint y: 263, endPoint x: 608, endPoint y: 267, distance: 92.6
click at [597, 263] on div "Per Jace Bausch 7/2/25: I’m currently looking into a speaker for the North KC L…" at bounding box center [447, 60] width 415 height 1590
copy div "an hour for the presentation"
